Goal: Information Seeking & Learning: Learn about a topic

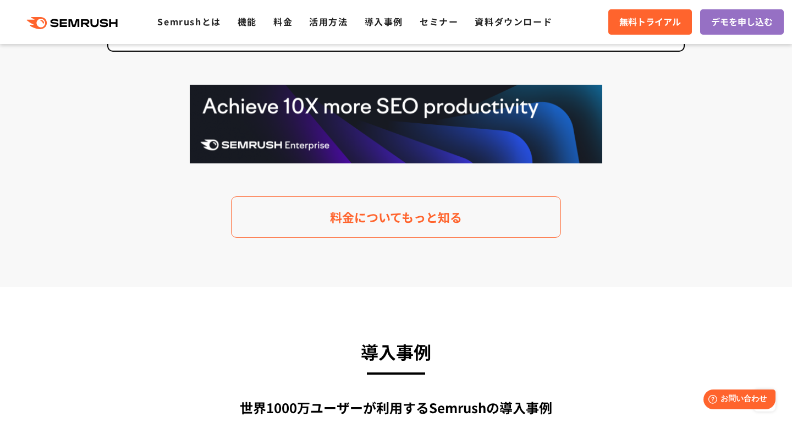
scroll to position [2557, 0]
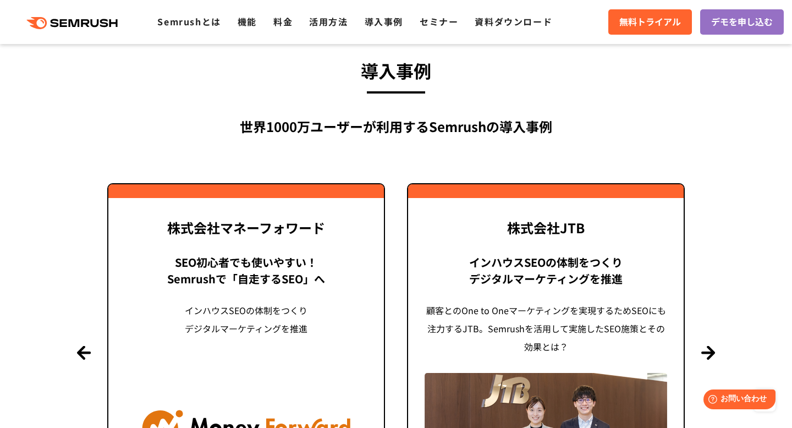
click at [344, 298] on div "SEO初心者でも使いやすい！ Semrushで「自走するSEO」へ インハウスSEOの体制をつくり デジタルマーケティングを推進" at bounding box center [246, 305] width 243 height 102
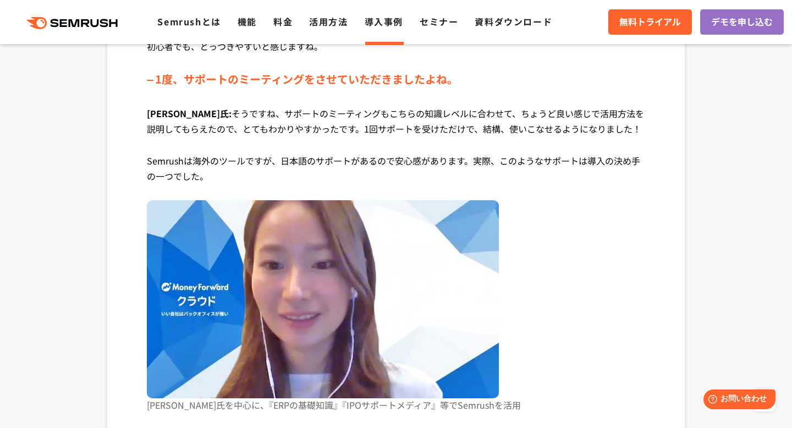
scroll to position [1931, 0]
